Goal: Task Accomplishment & Management: Complete application form

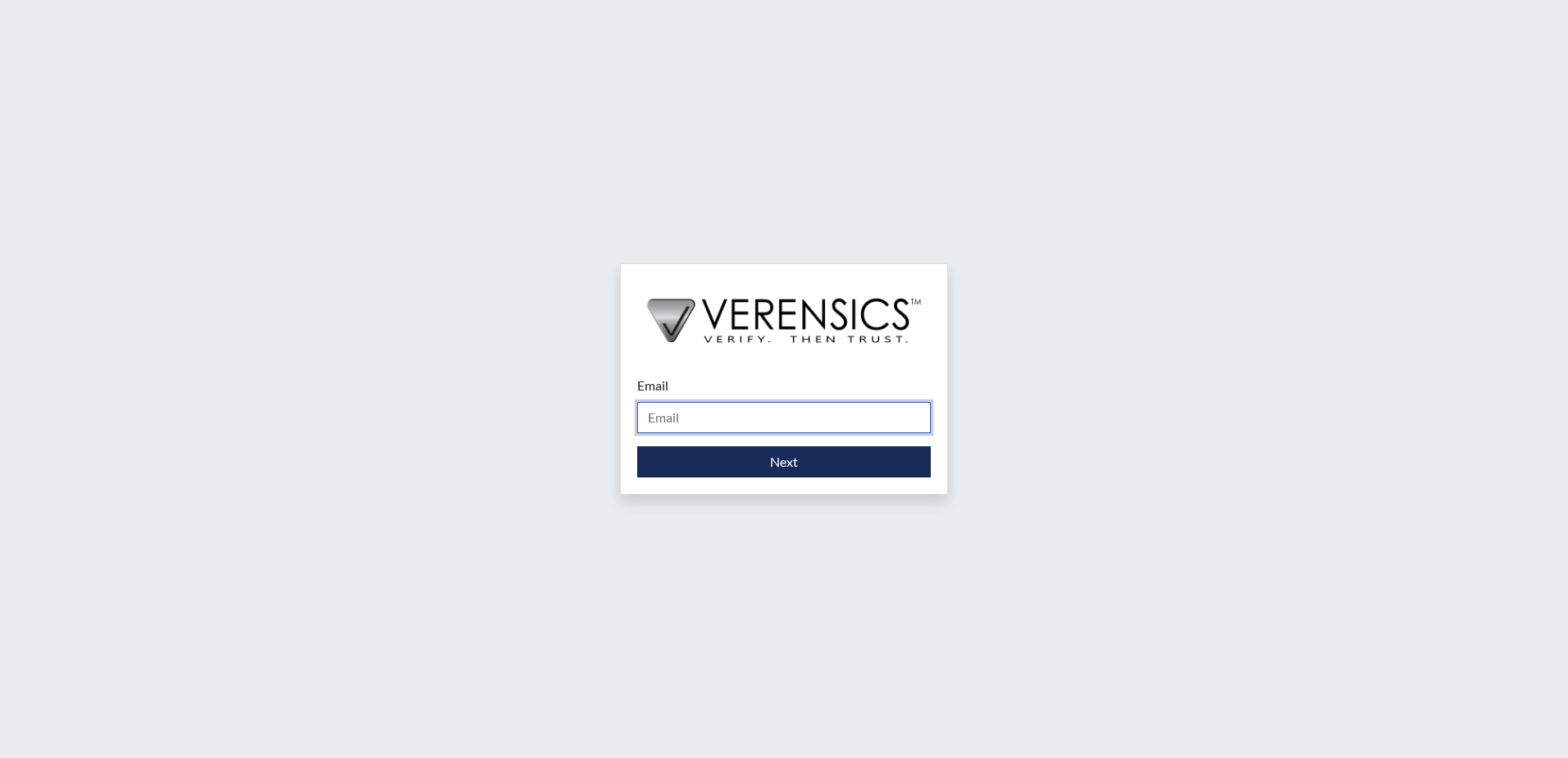
click at [661, 412] on input "Email" at bounding box center [784, 417] width 293 height 31
type input "[PERSON_NAME][EMAIL_ADDRESS][DOMAIN_NAME]"
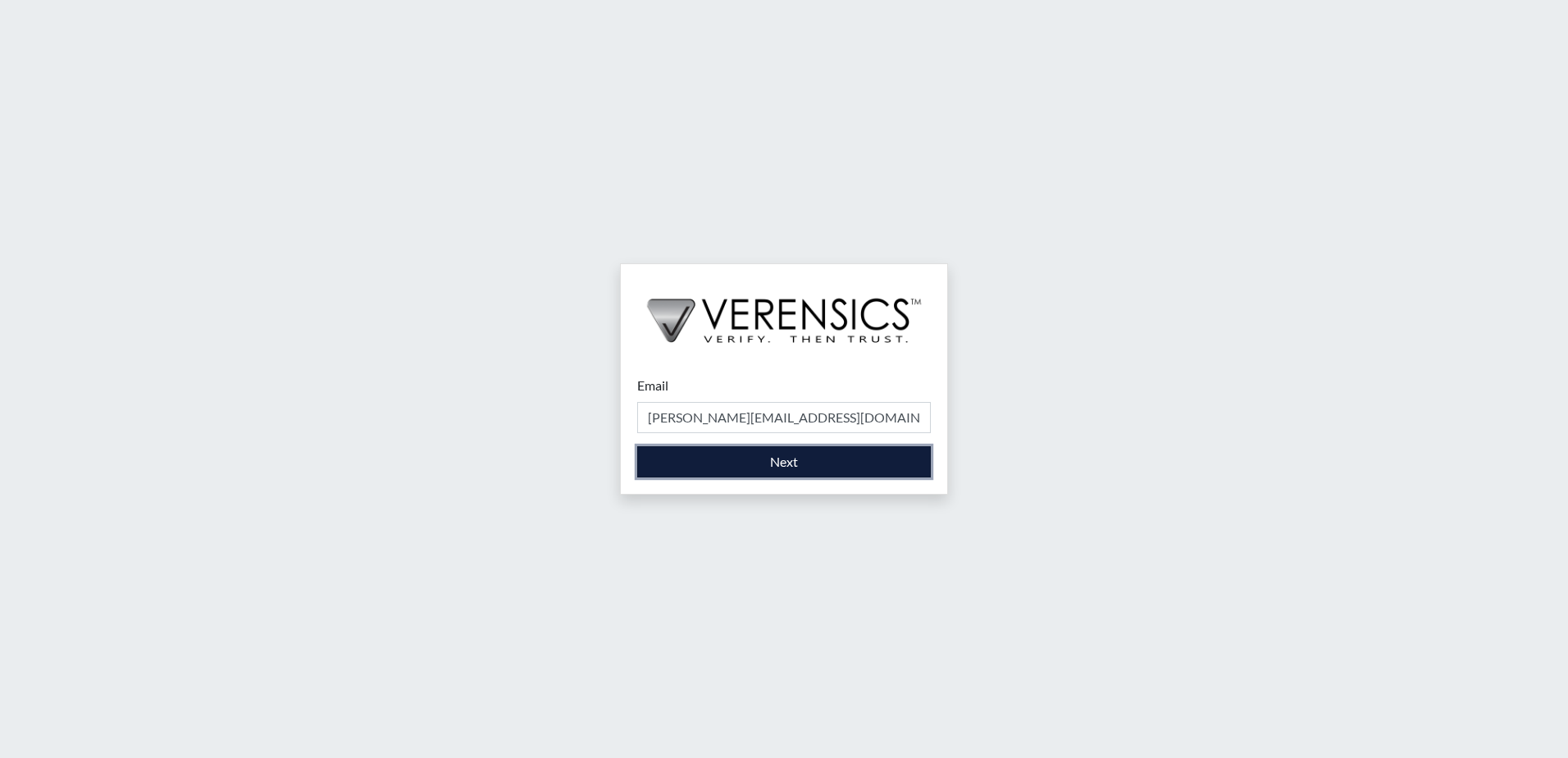
click at [726, 464] on button "Next" at bounding box center [784, 461] width 293 height 31
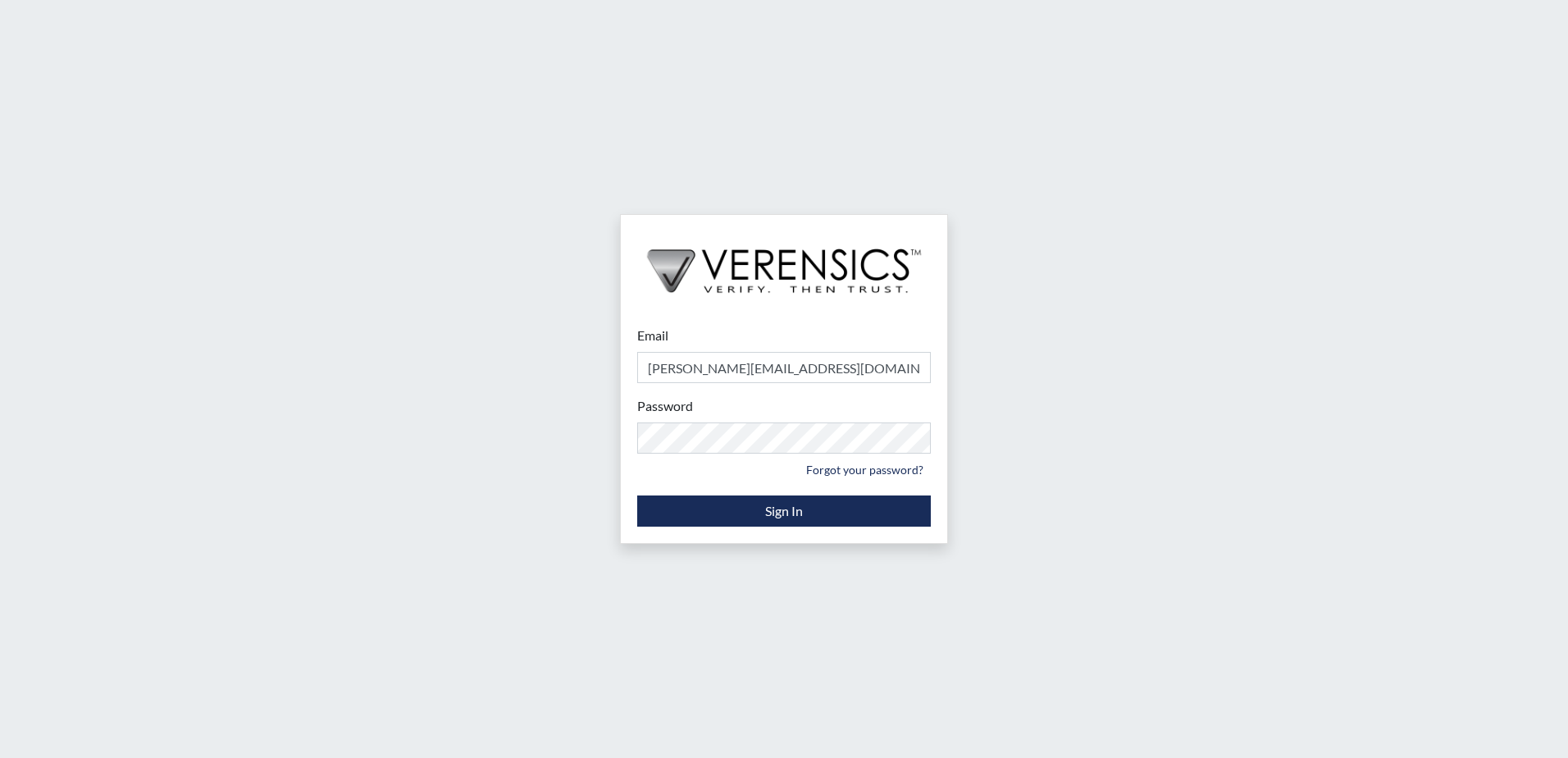
click at [1035, 377] on div "Email [PERSON_NAME][EMAIL_ADDRESS][DOMAIN_NAME] Please provide your email addre…" at bounding box center [784, 379] width 1568 height 758
click at [863, 506] on button "Sign In" at bounding box center [784, 510] width 293 height 31
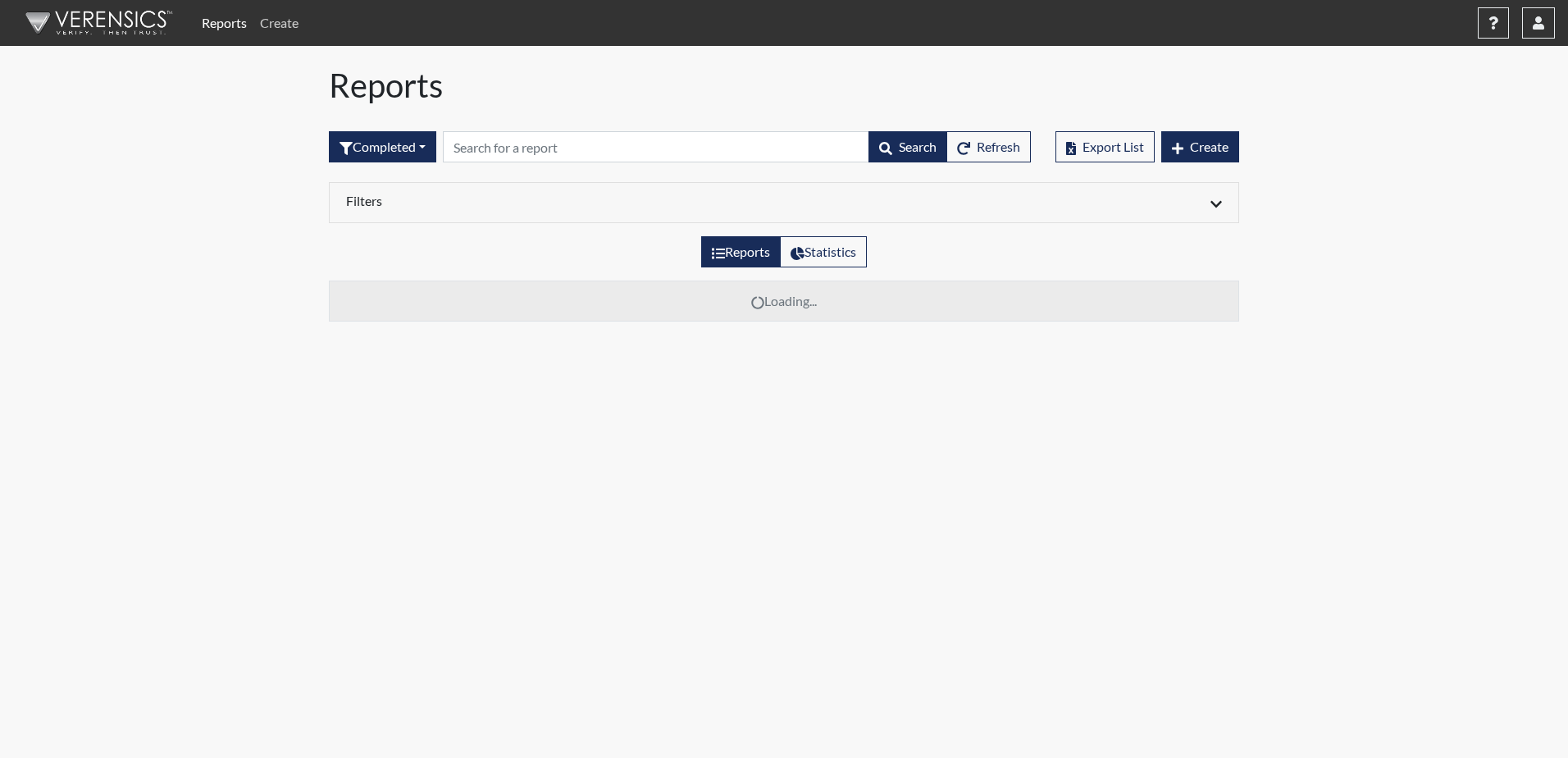
click at [285, 26] on link "Create" at bounding box center [279, 23] width 52 height 33
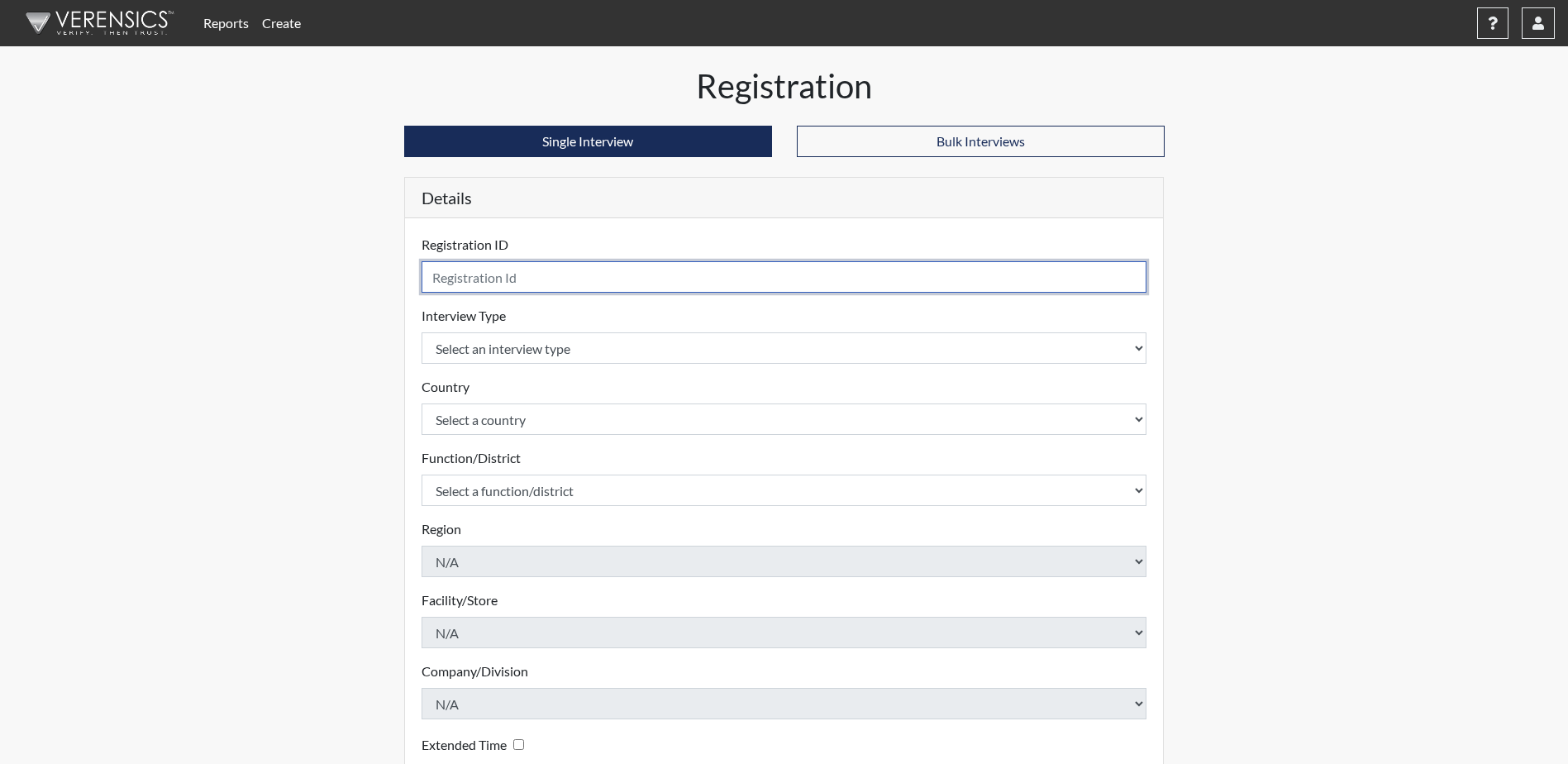
click at [444, 276] on input "text" at bounding box center [784, 277] width 726 height 31
type input "Belch2973 PTSPO Fargo"
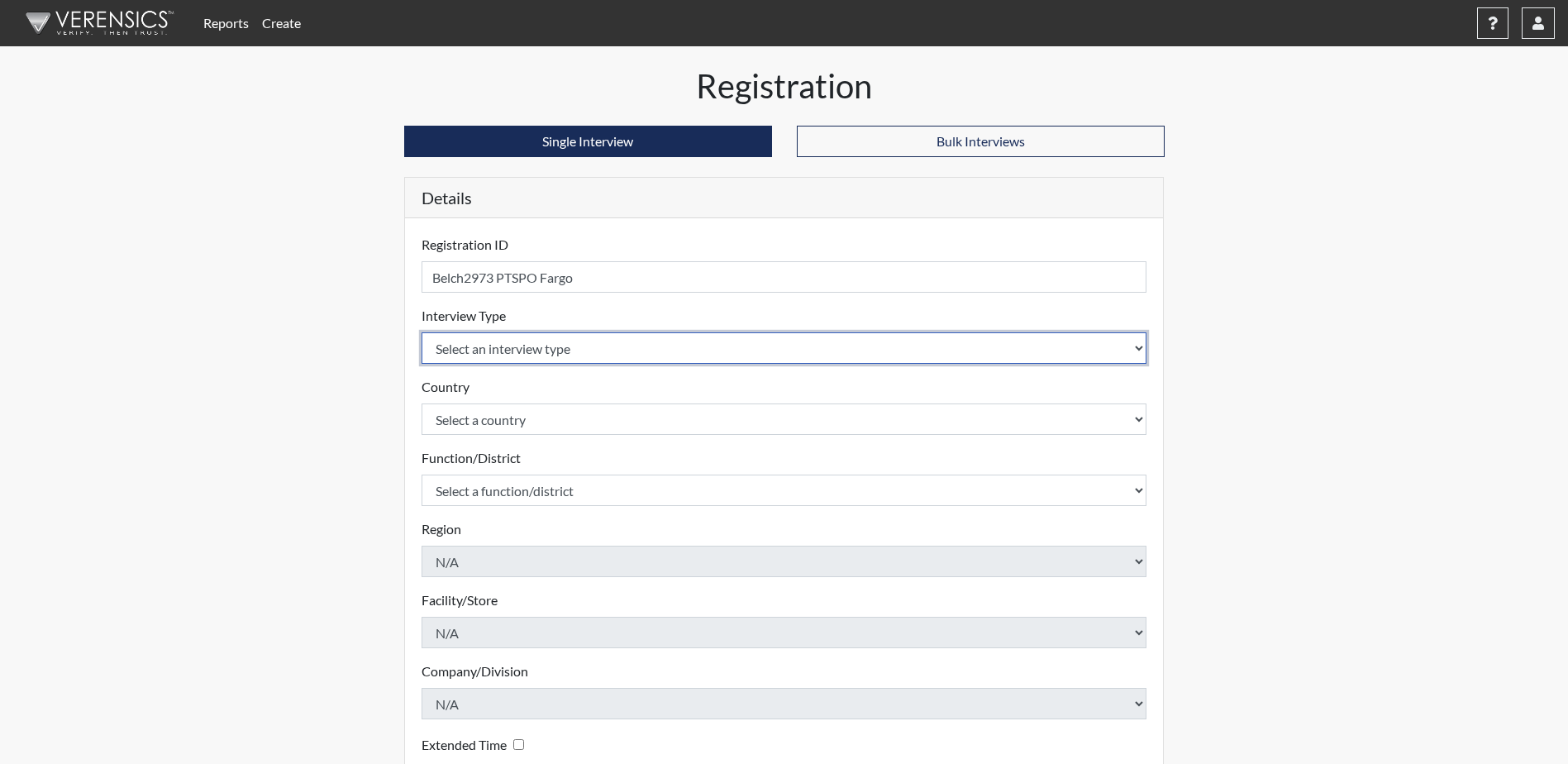
select select "ff757fb6-e1bf-11ea-9c9f-0eff0cf7eb8f"
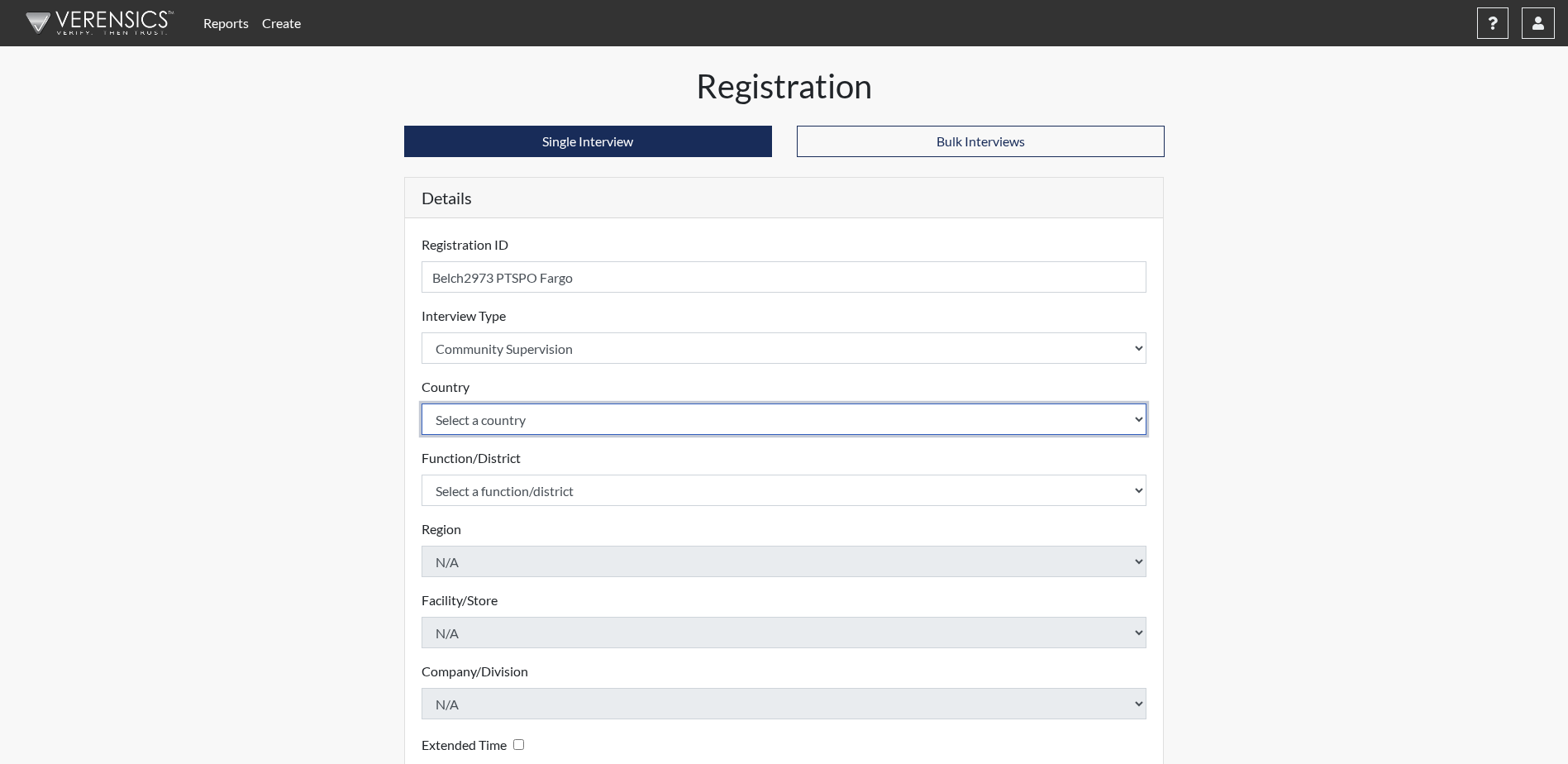
select select "united-states-of-[GEOGRAPHIC_DATA]"
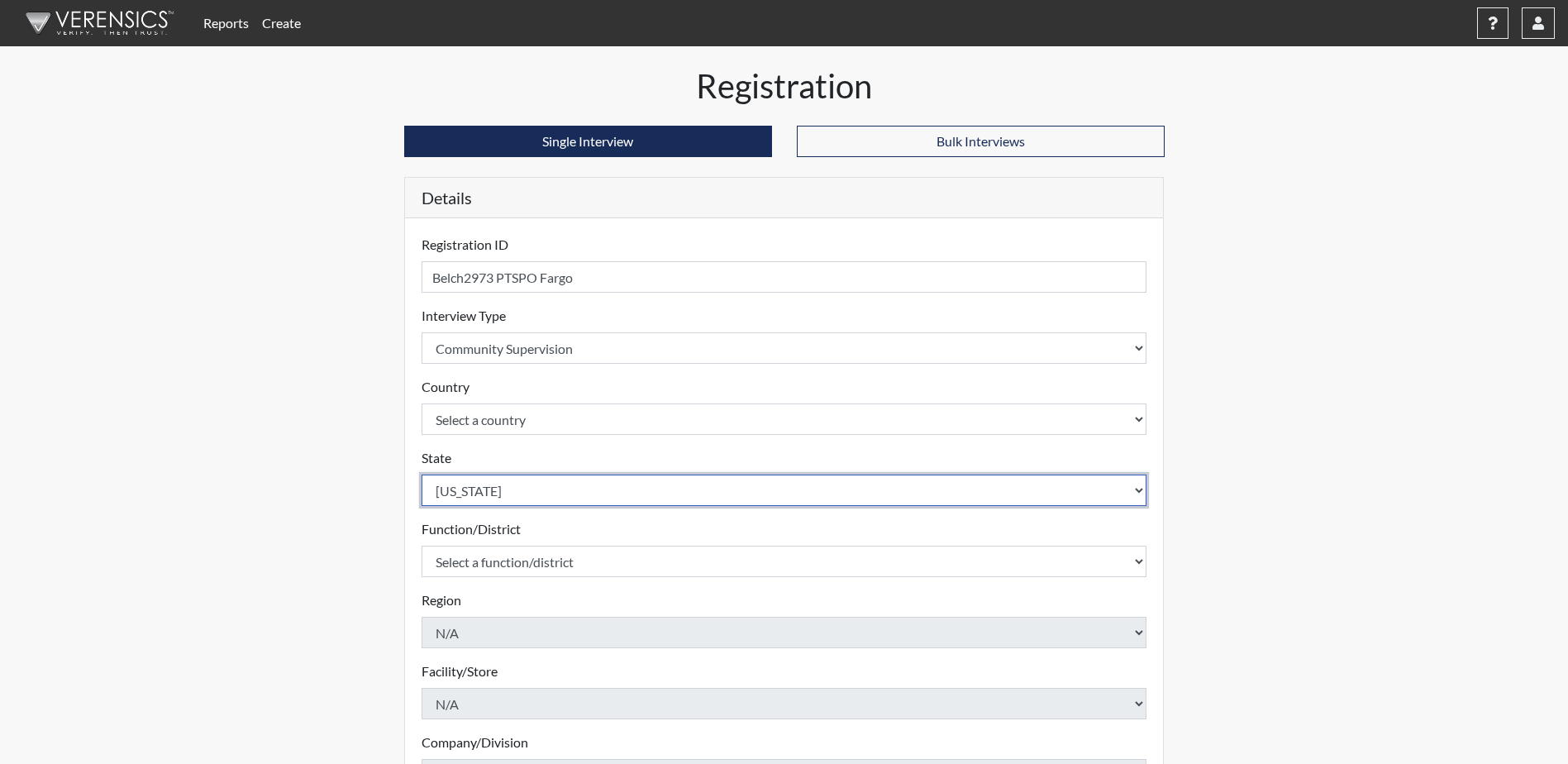
select select "ND"
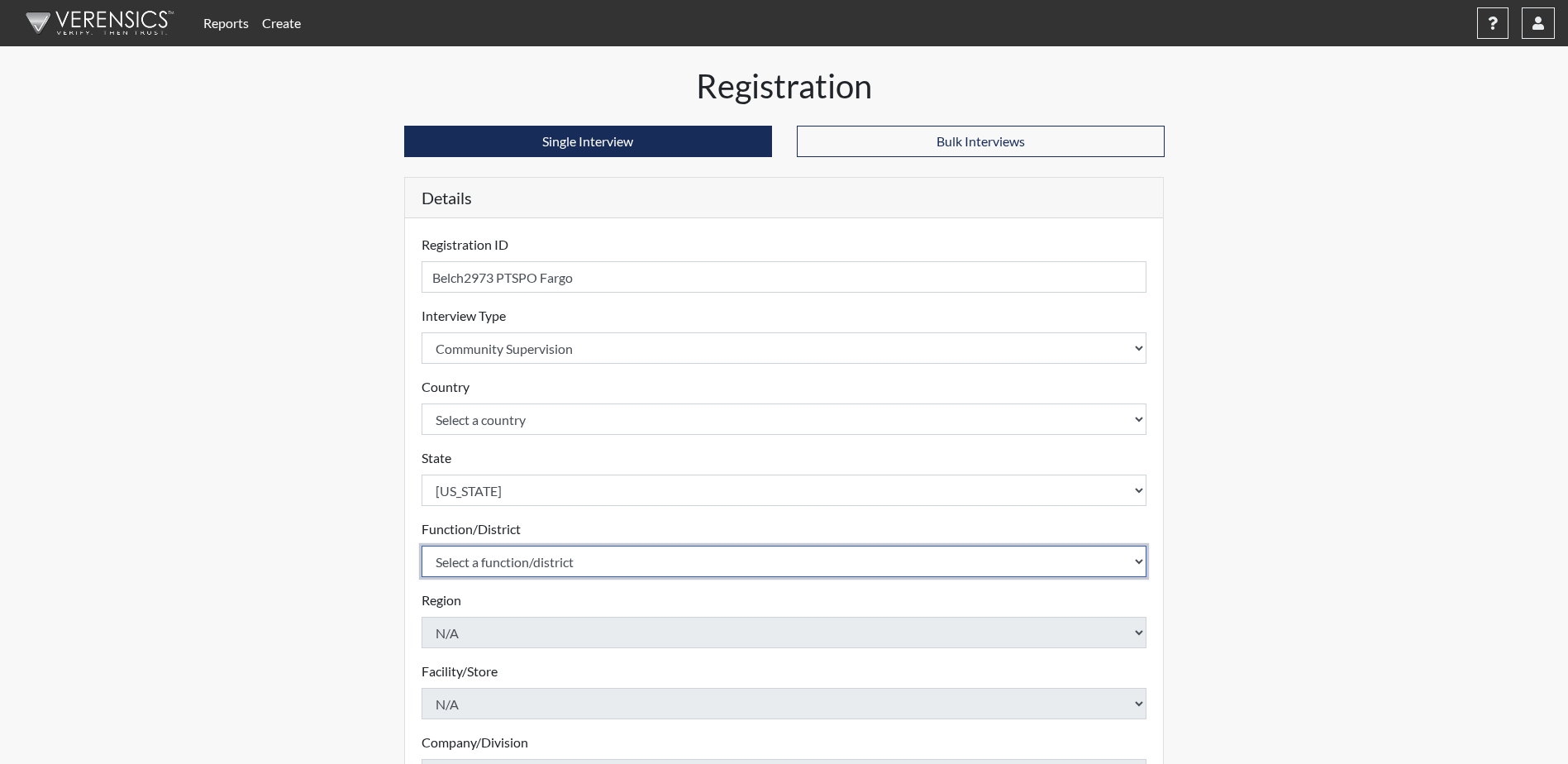
select select "4c6cf6b7-0a66-4ddf-a33c-c3617a18a22d"
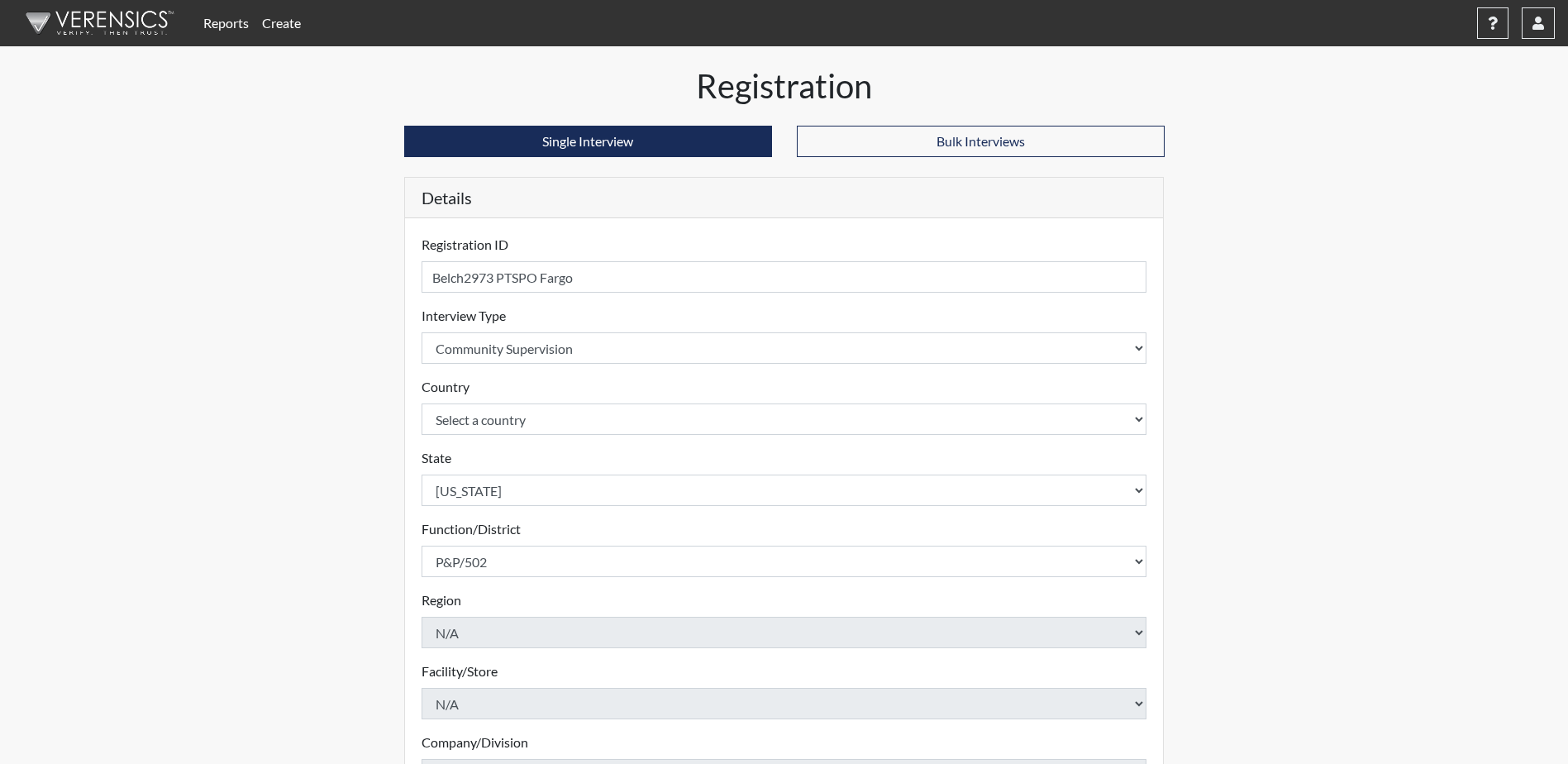
scroll to position [237, 0]
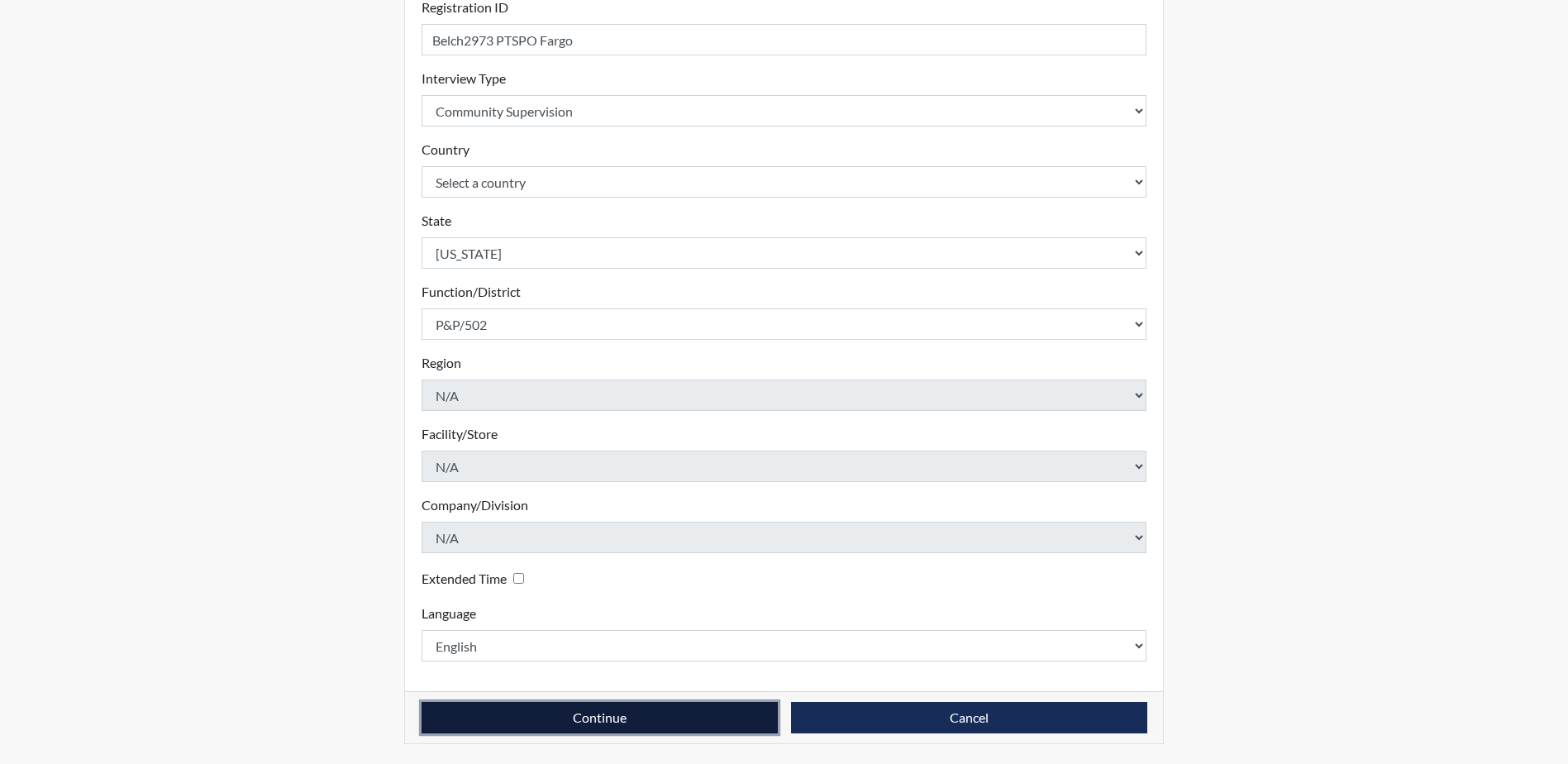
click at [602, 713] on button "Continue" at bounding box center [599, 717] width 356 height 31
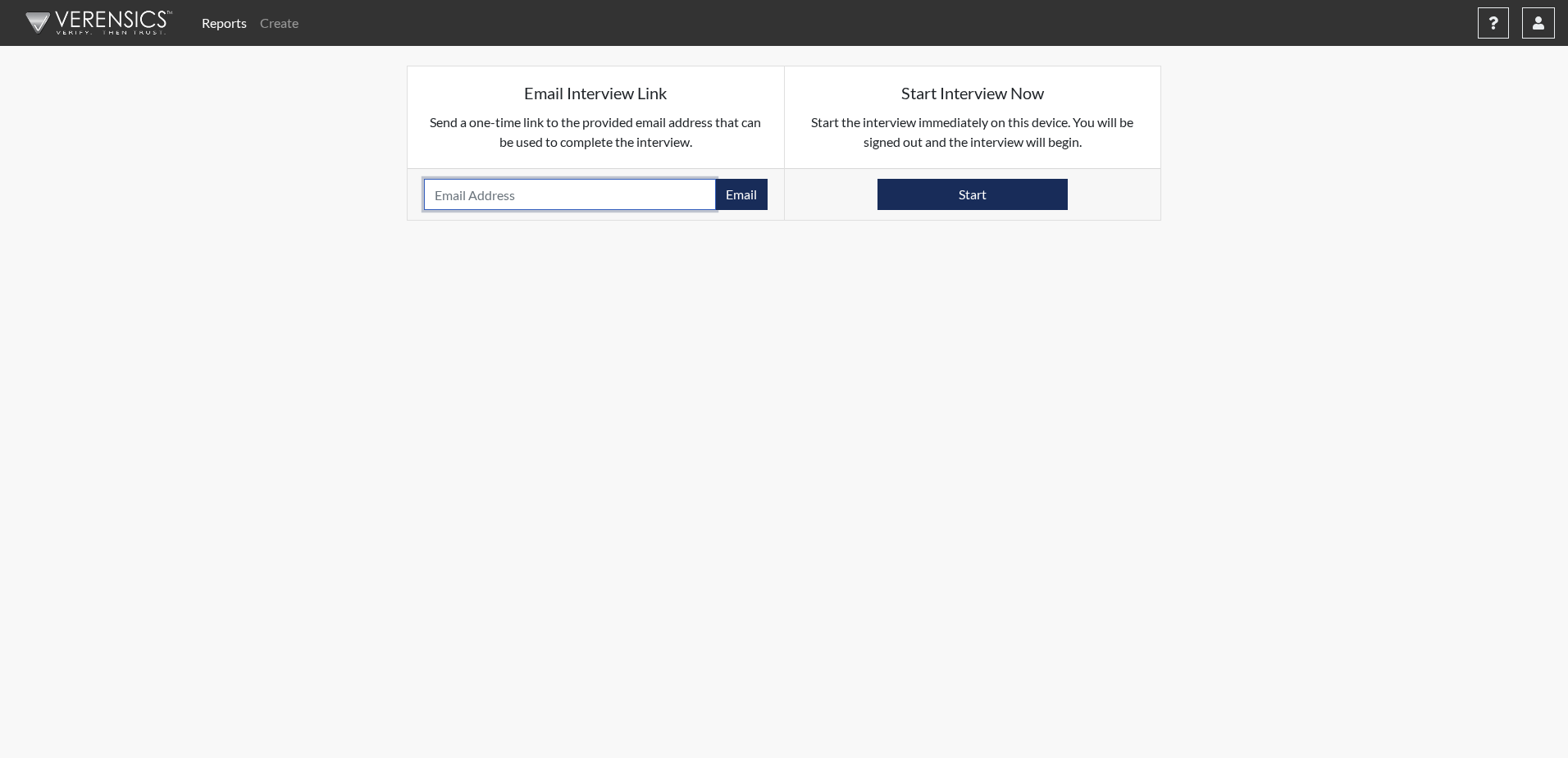
click at [449, 200] on input "email" at bounding box center [570, 194] width 291 height 31
paste input "[EMAIL_ADDRESS][DOMAIN_NAME]"
type input "[EMAIL_ADDRESS][DOMAIN_NAME]"
click at [735, 195] on button "Email" at bounding box center [741, 194] width 52 height 31
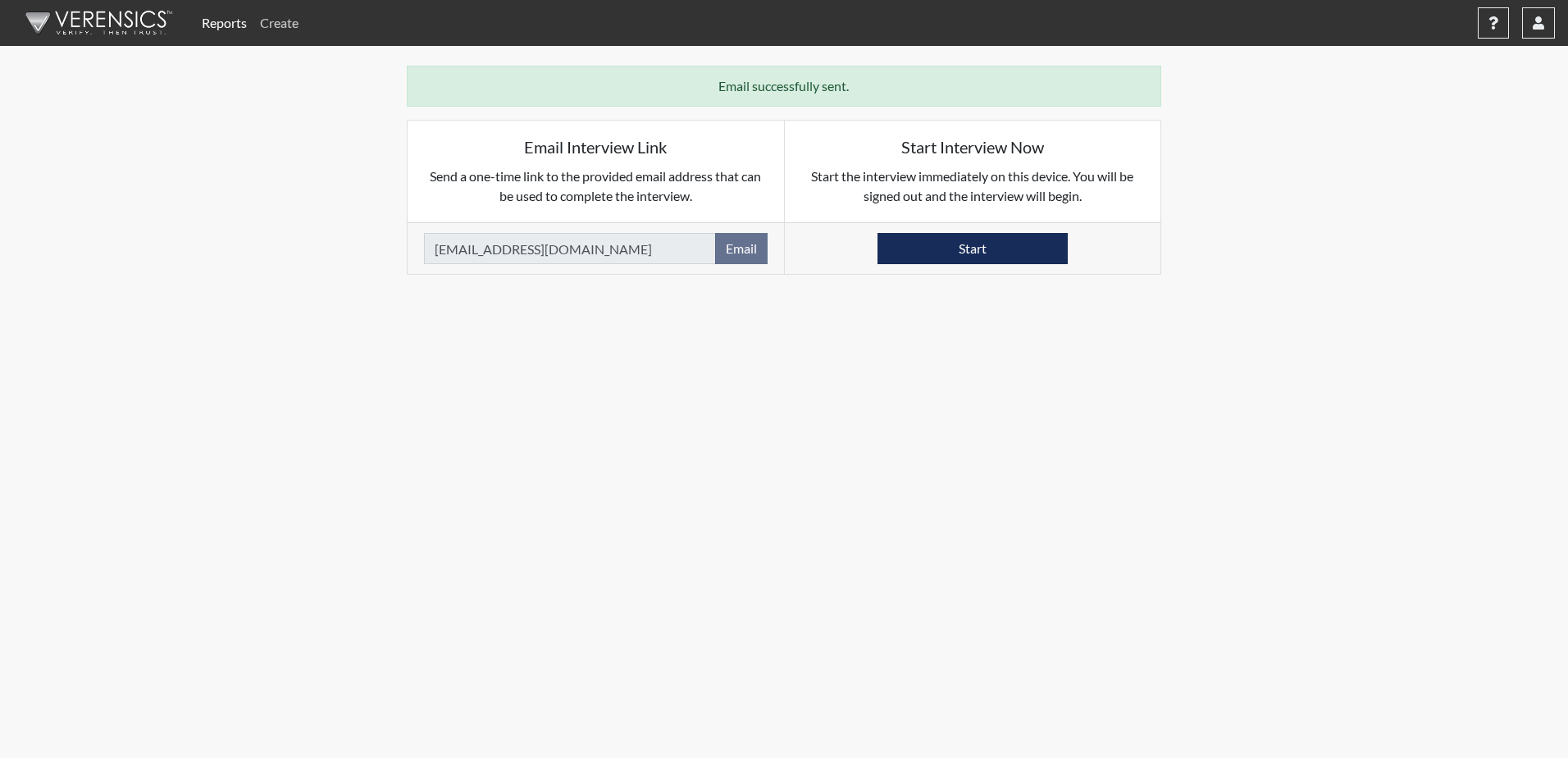
click at [273, 26] on link "Create" at bounding box center [279, 23] width 52 height 33
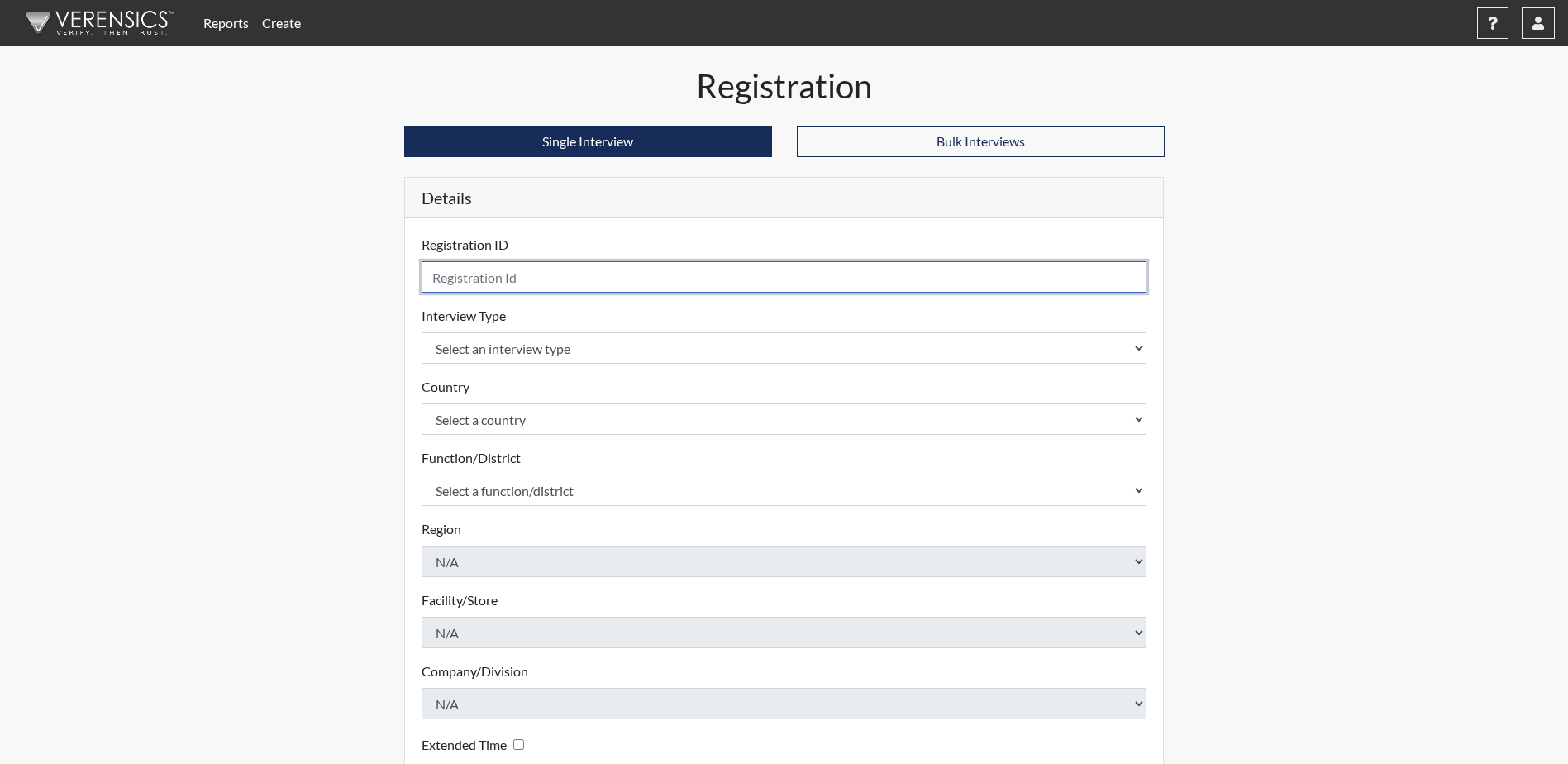
click at [491, 280] on input "text" at bounding box center [784, 277] width 726 height 31
type input "Parsons7600 PTSPO Fargo"
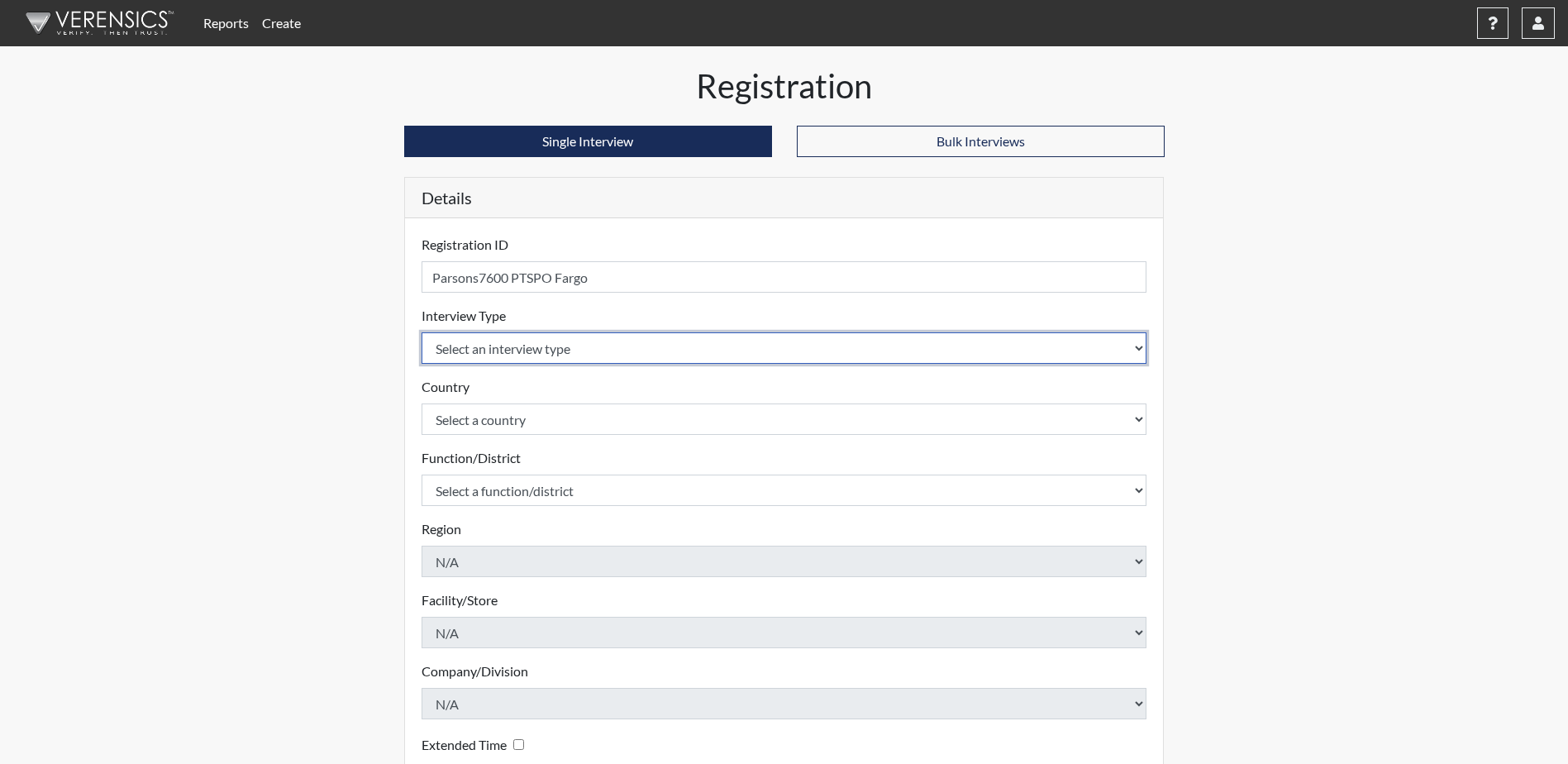
select select "ff757fb6-e1bf-11ea-9c9f-0eff0cf7eb8f"
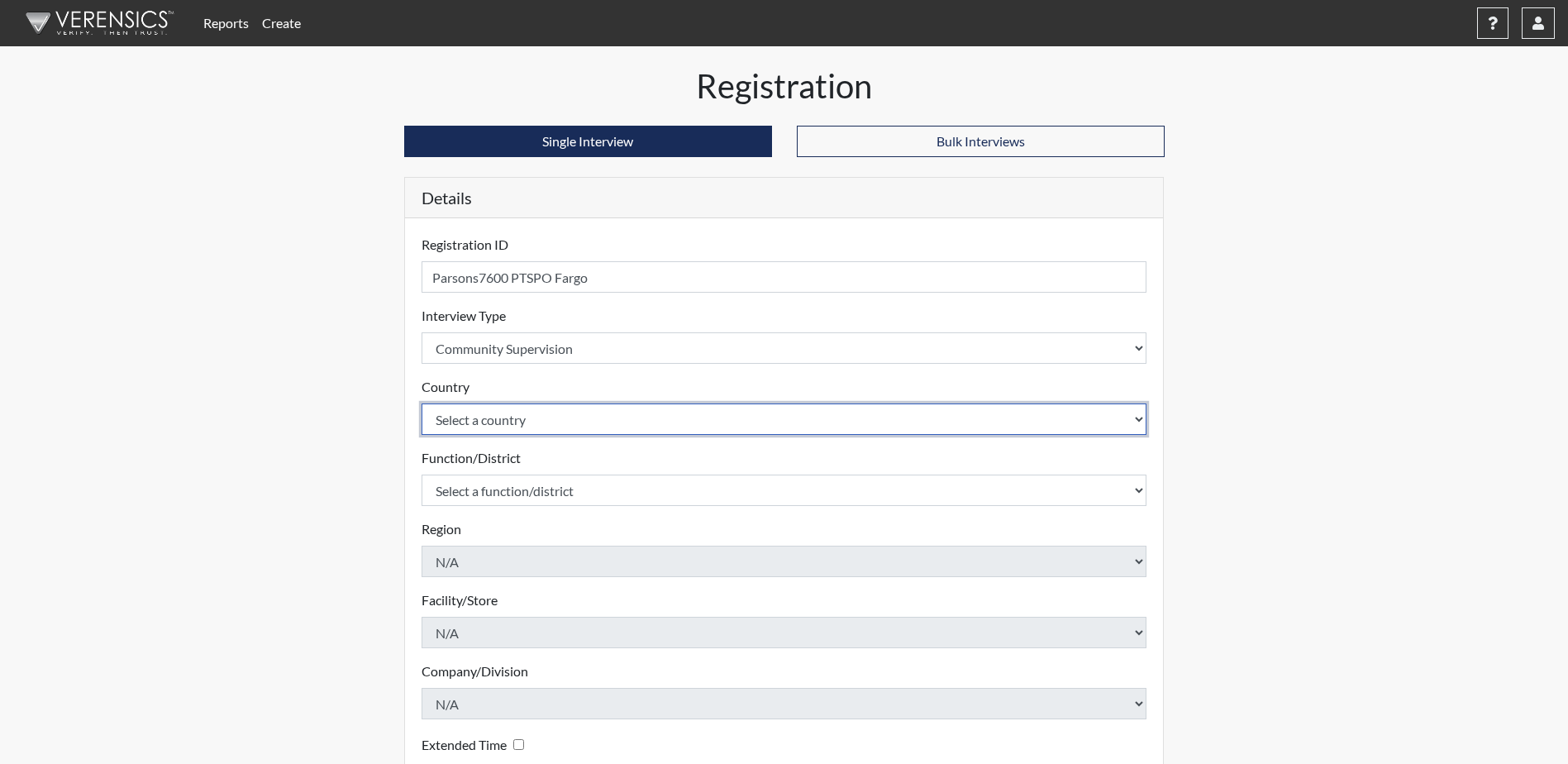
select select "united-states-of-[GEOGRAPHIC_DATA]"
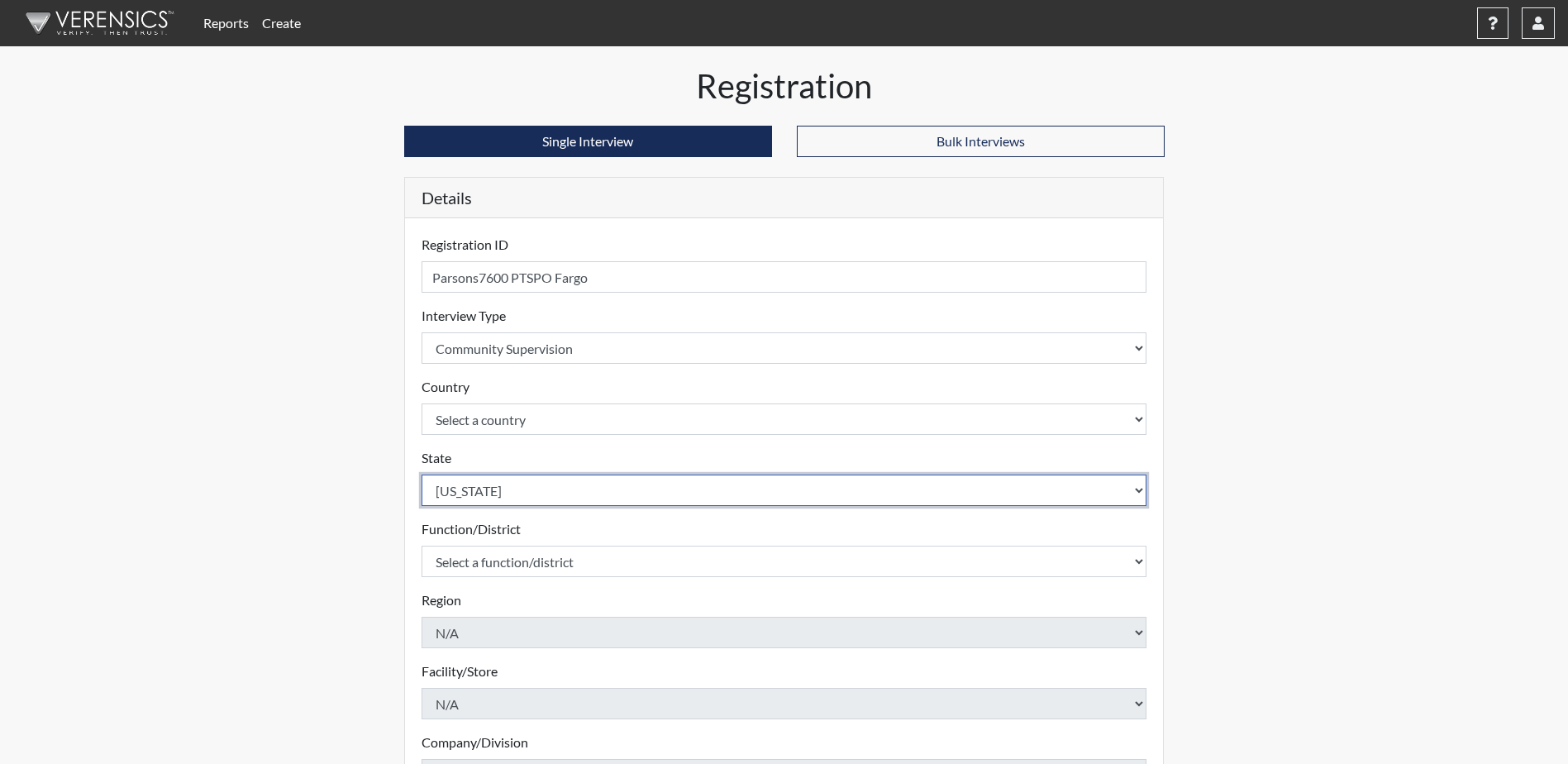
select select "ND"
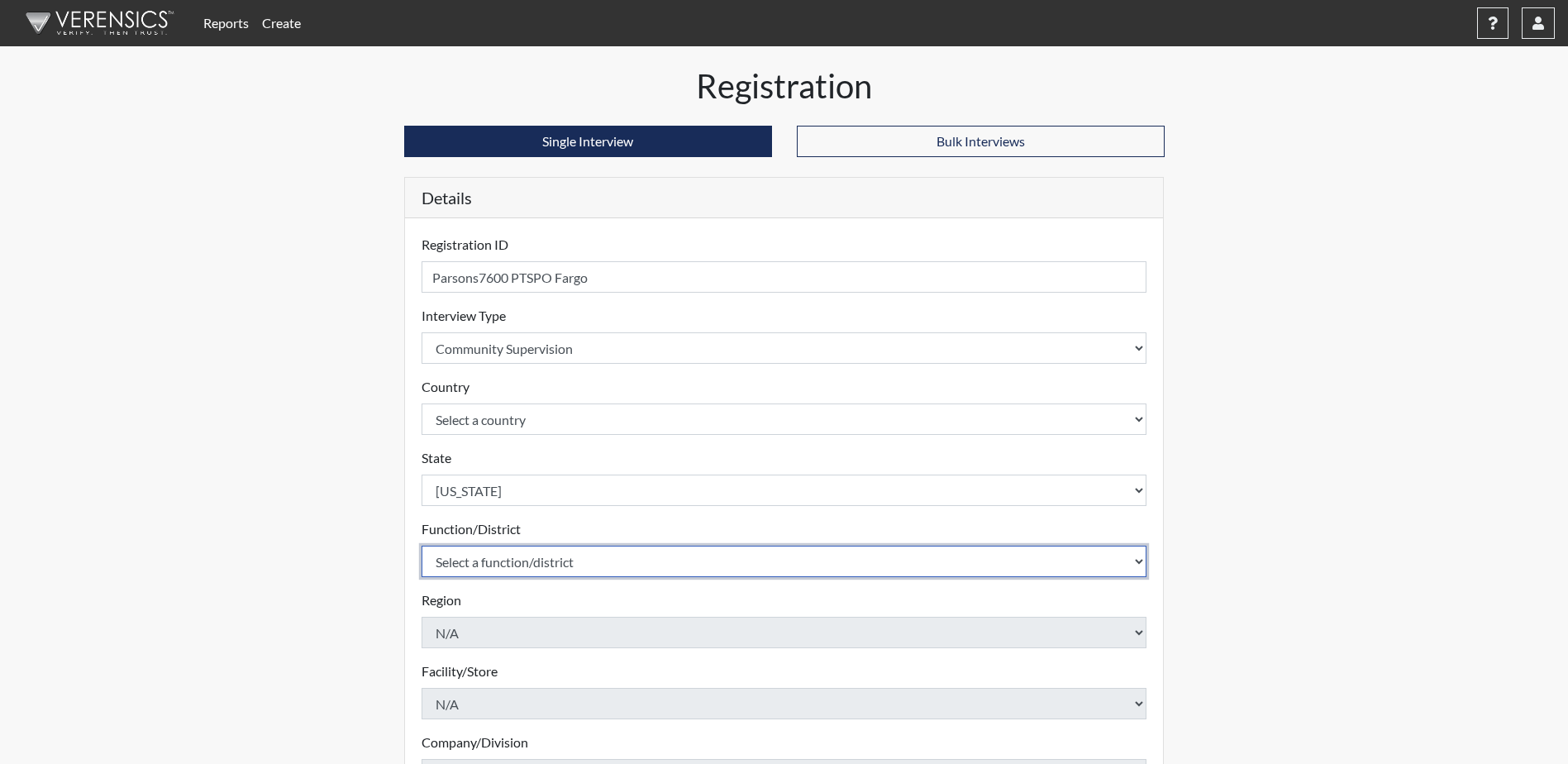
select select "4c6cf6b7-0a66-4ddf-a33c-c3617a18a22d"
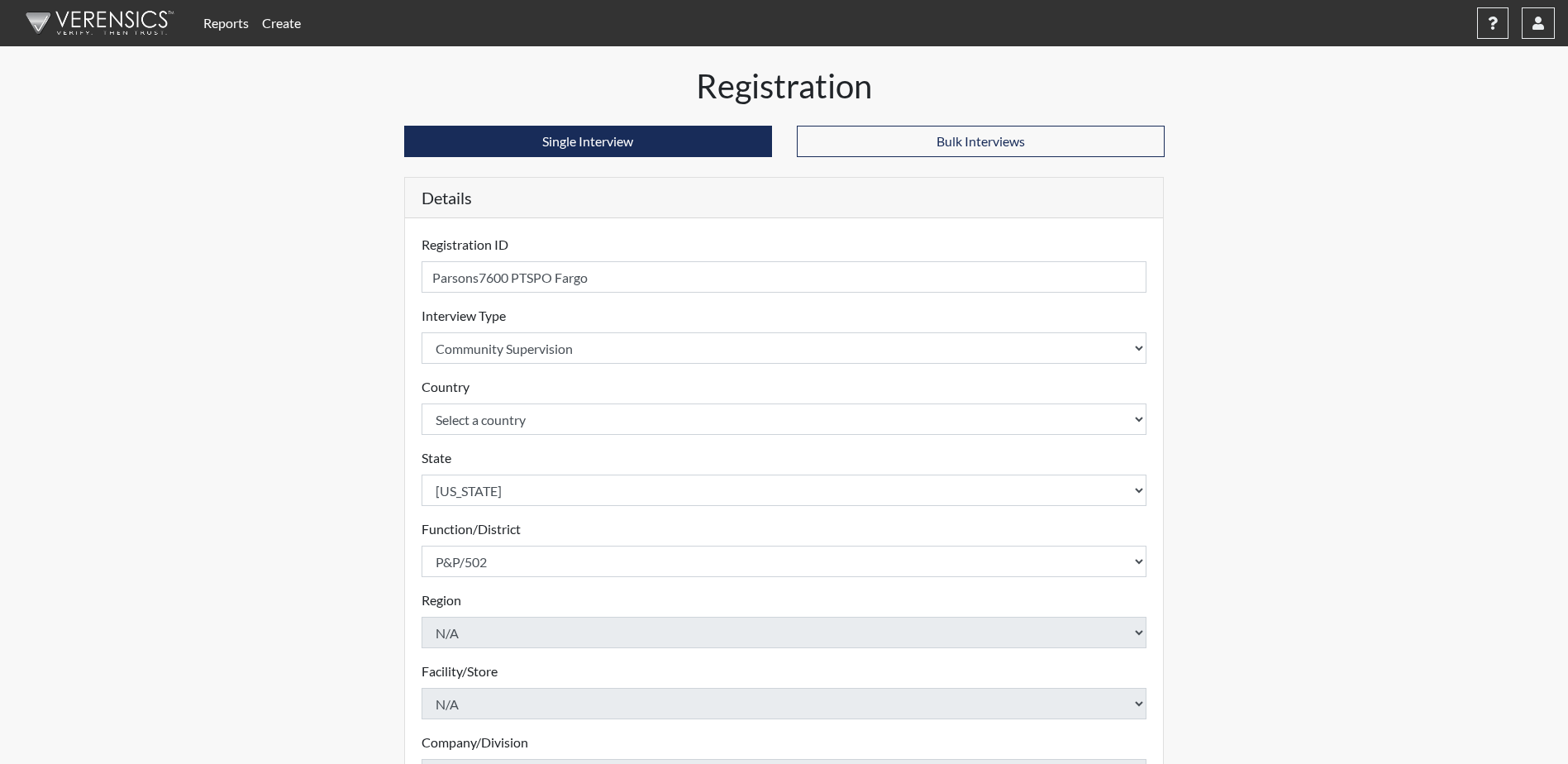
scroll to position [237, 0]
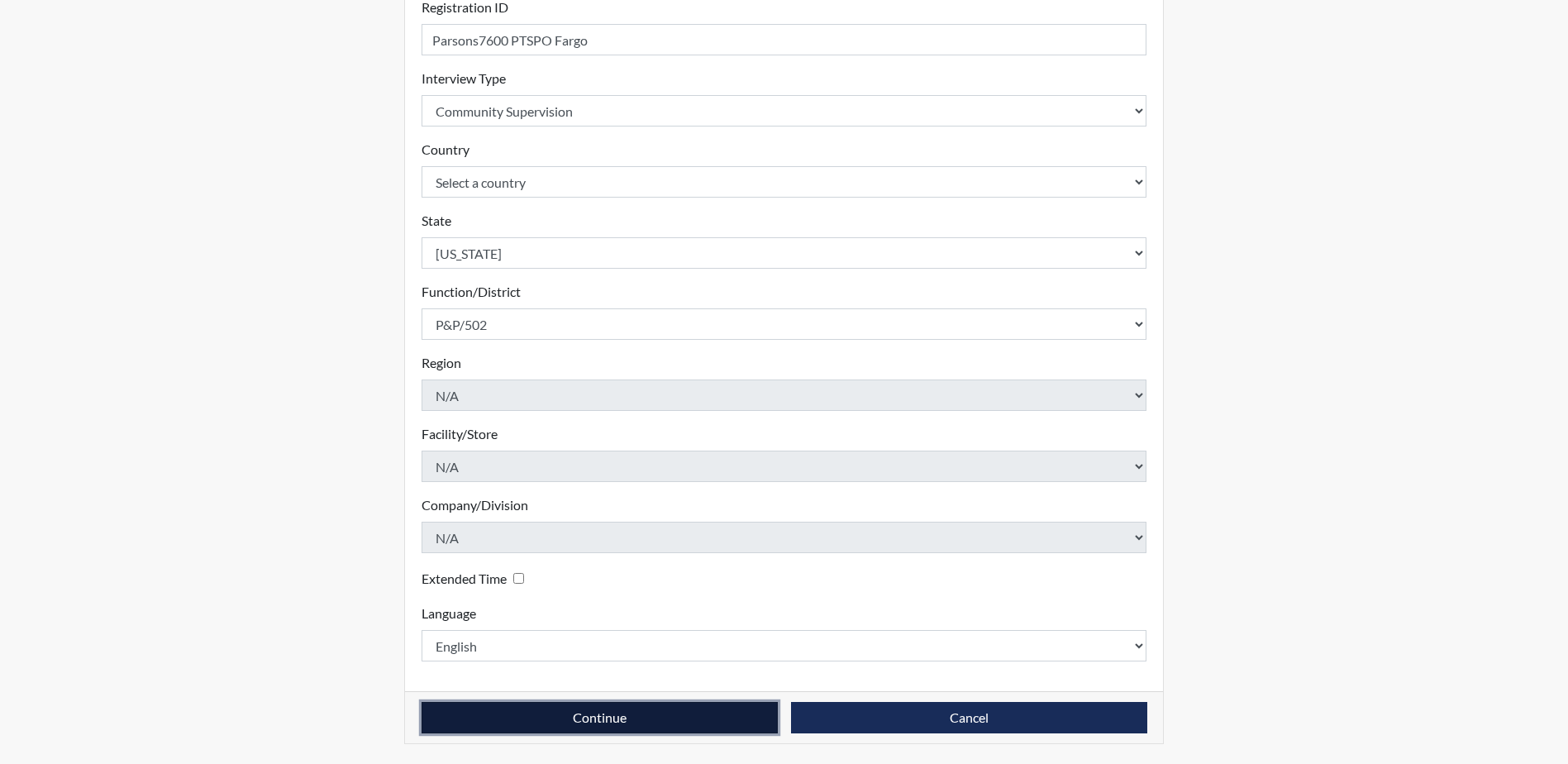
click at [609, 717] on button "Continue" at bounding box center [599, 717] width 356 height 31
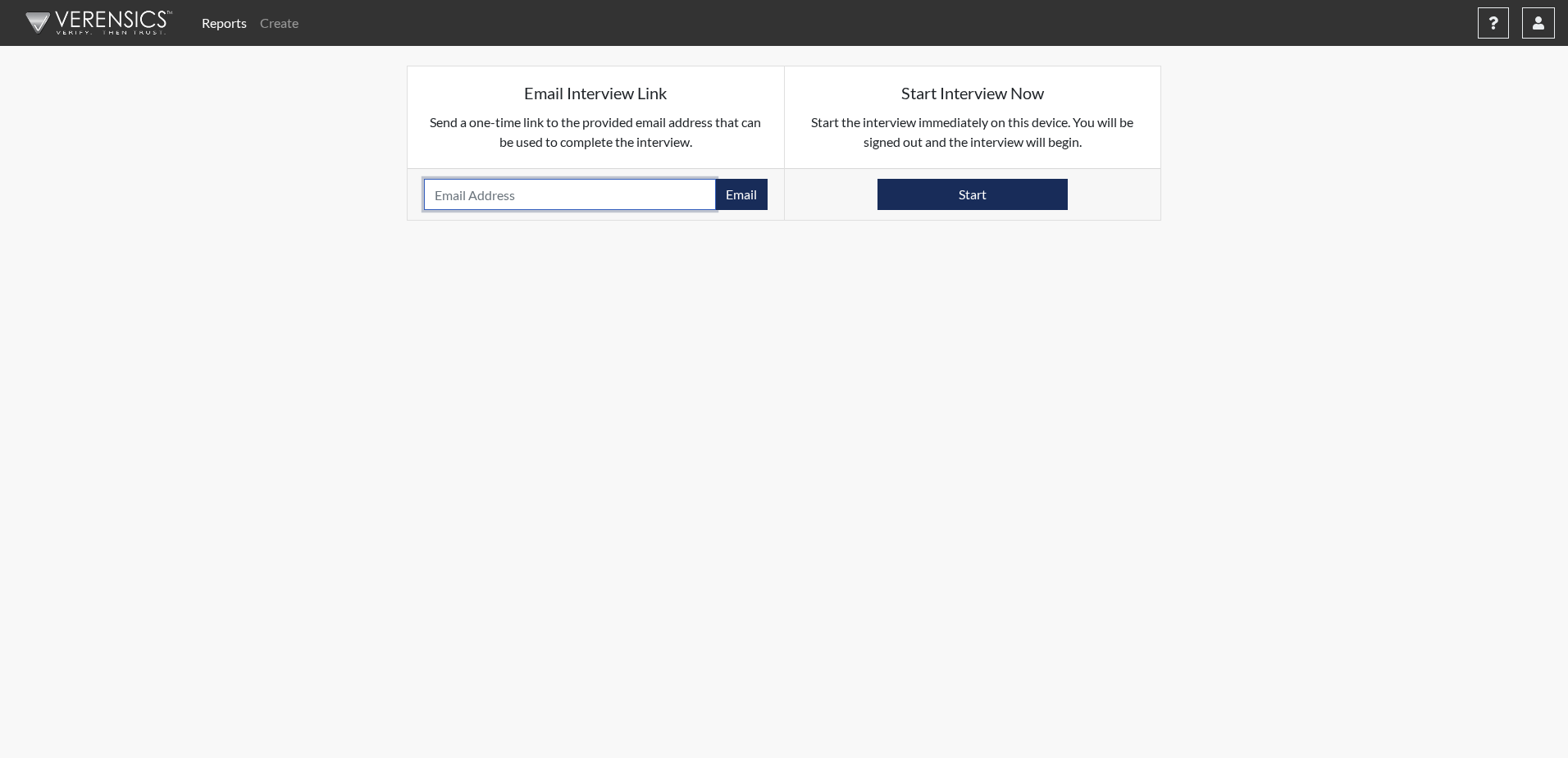
click at [454, 190] on input "email" at bounding box center [570, 194] width 291 height 31
paste input "[EMAIL_ADDRESS][DOMAIN_NAME]"
type input "[EMAIL_ADDRESS][DOMAIN_NAME]"
click at [749, 189] on button "Email" at bounding box center [741, 194] width 52 height 31
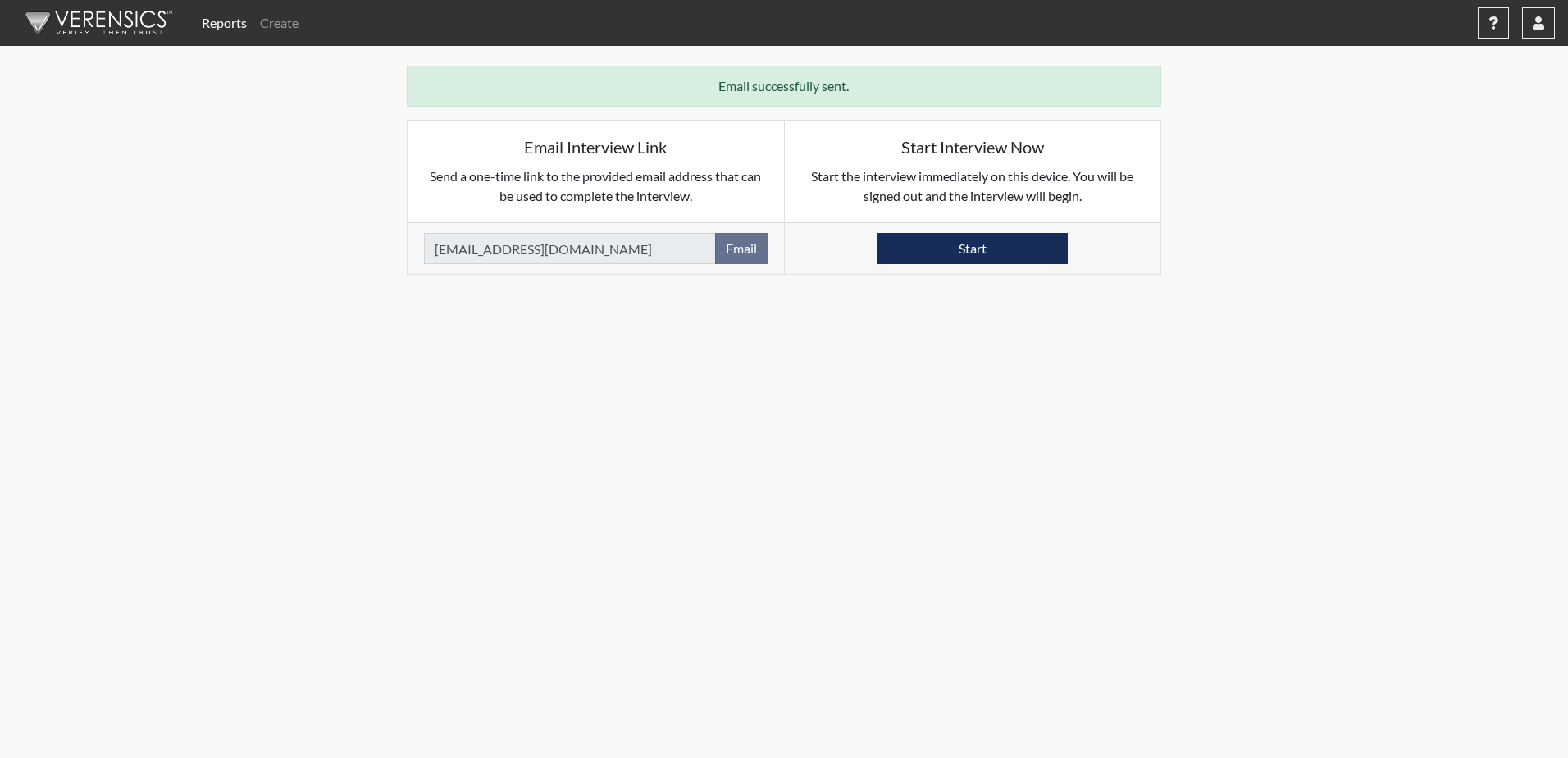
drag, startPoint x: 464, startPoint y: 732, endPoint x: 561, endPoint y: 779, distance: 107.8
click at [561, 757] on html "Reports Create Help Center × Verensics Best Practices How to successfully use t…" at bounding box center [784, 379] width 1568 height 758
